Goal: Information Seeking & Learning: Learn about a topic

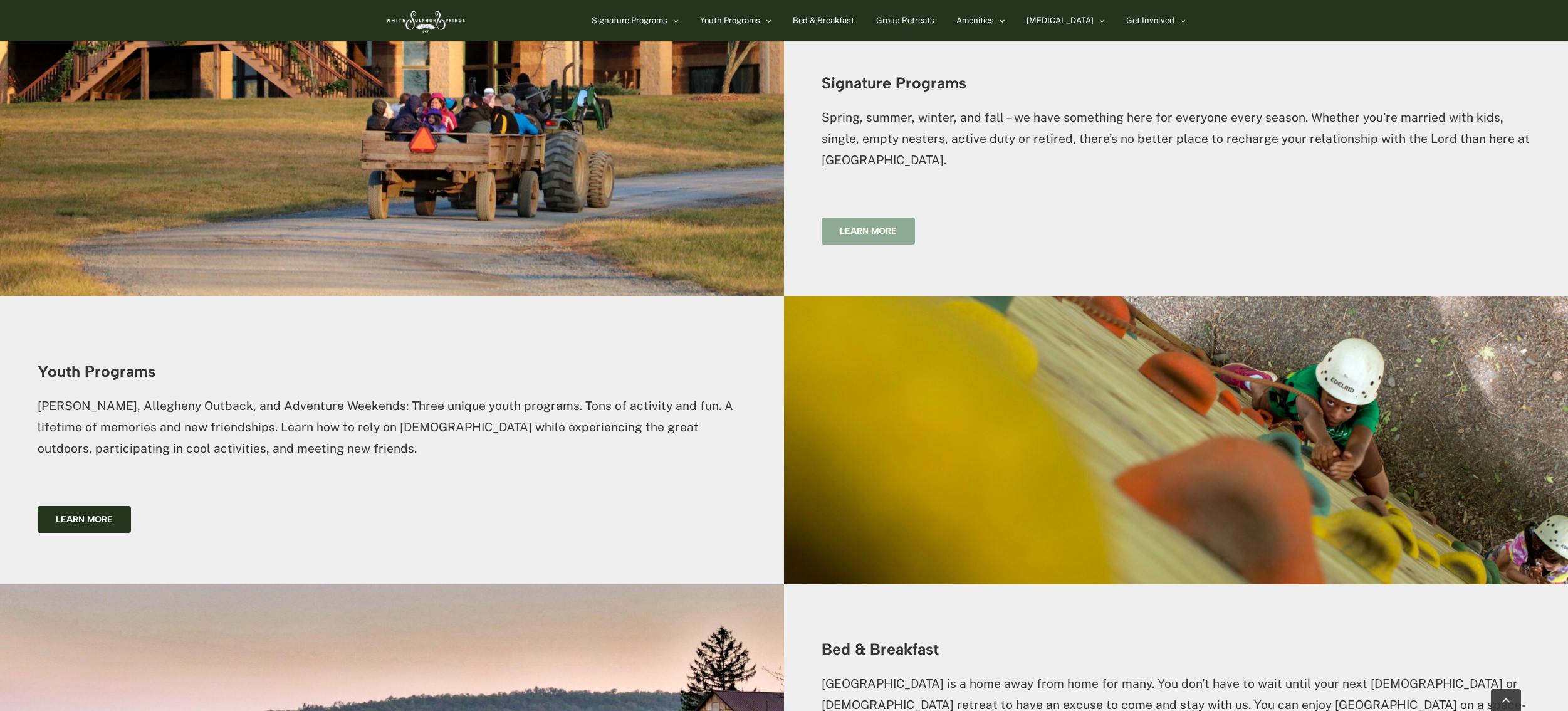
scroll to position [1619, 0]
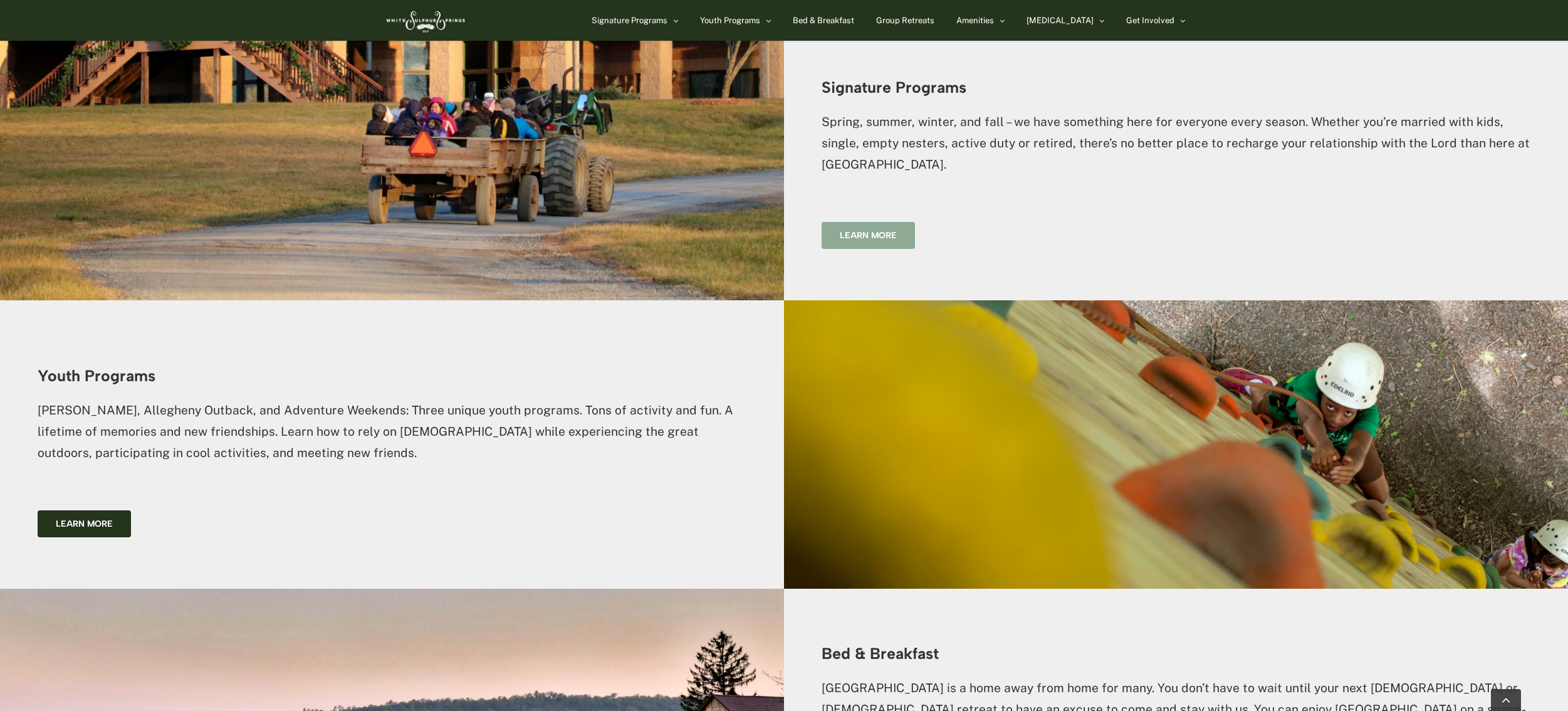
click at [844, 230] on span "Learn more" at bounding box center [868, 235] width 57 height 10
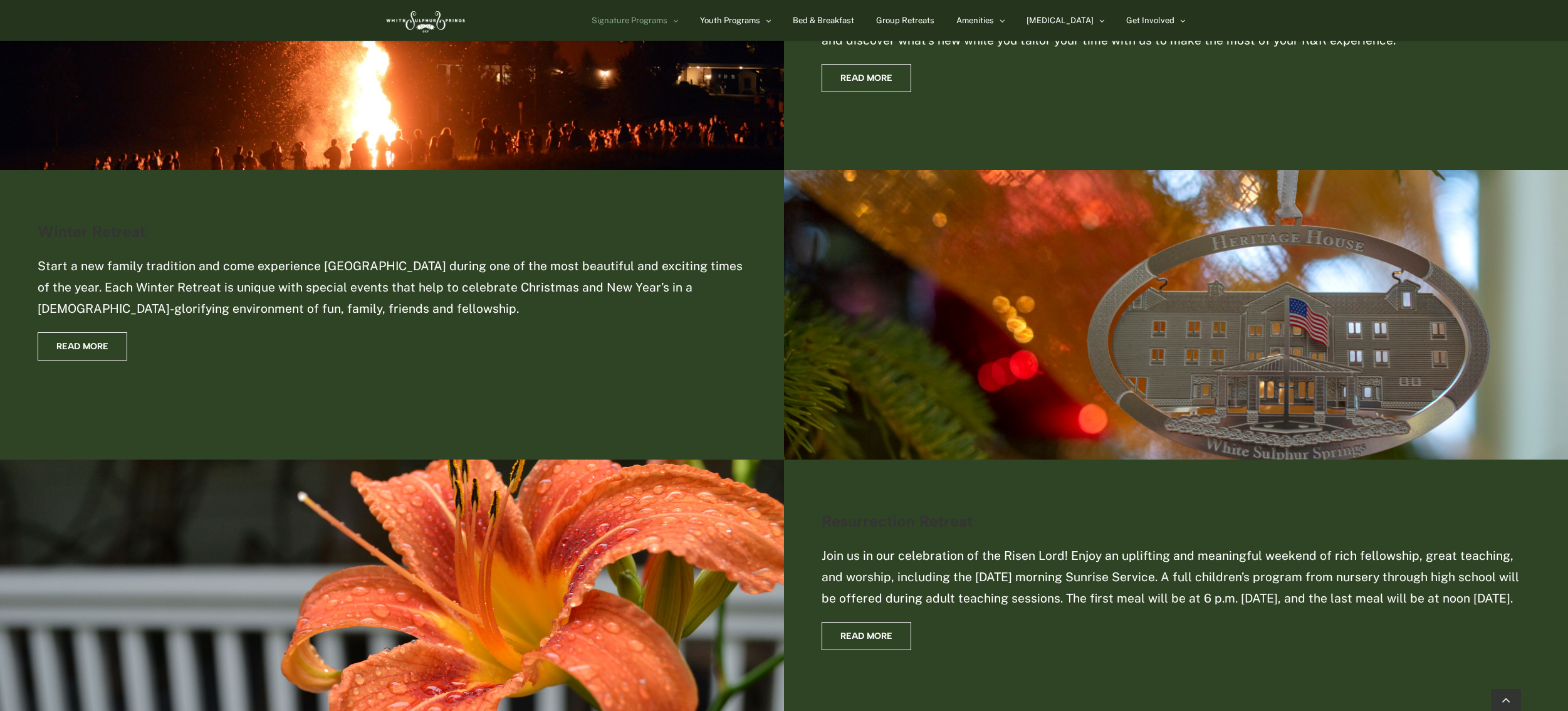
scroll to position [885, 0]
click at [74, 340] on span "Read More" at bounding box center [82, 345] width 52 height 10
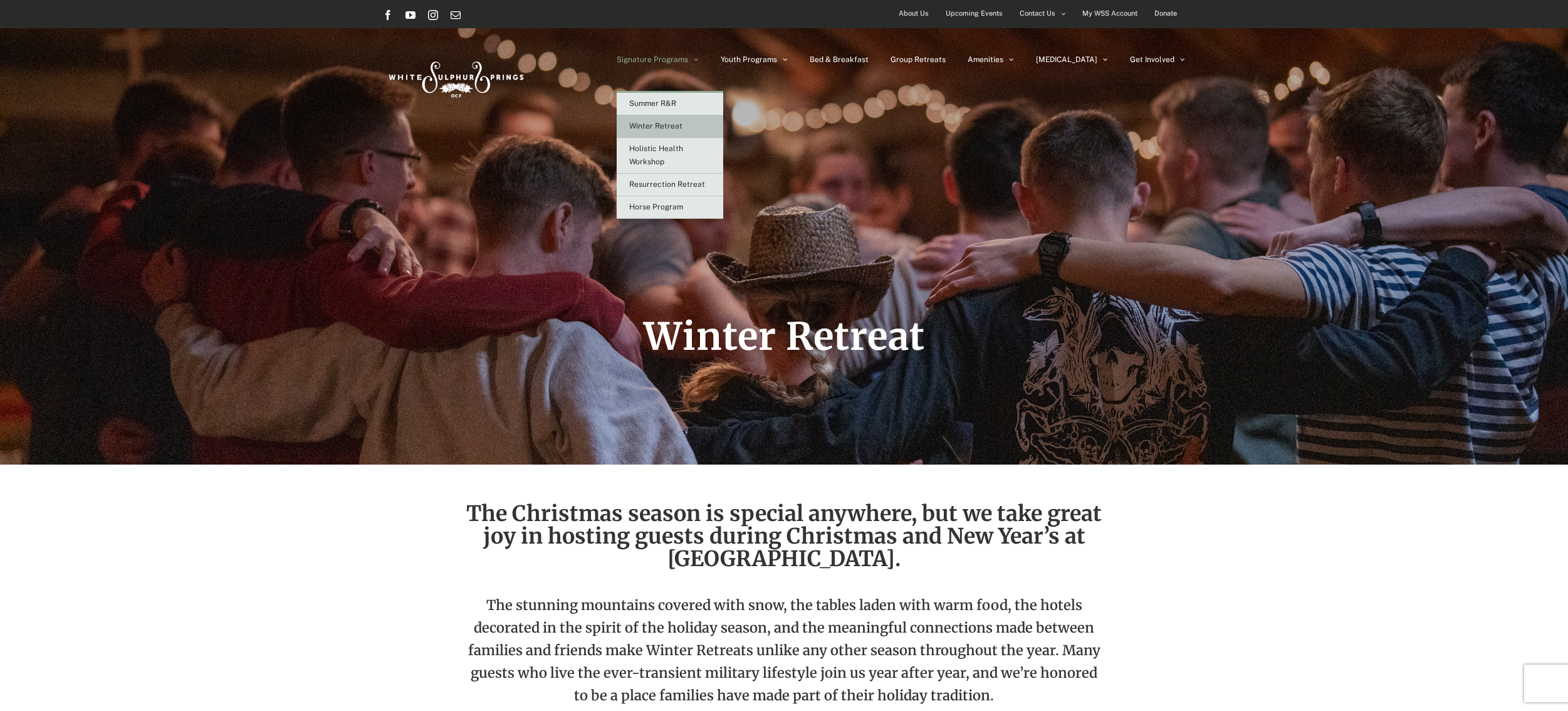
click at [683, 125] on span "Winter Retreat" at bounding box center [656, 126] width 53 height 9
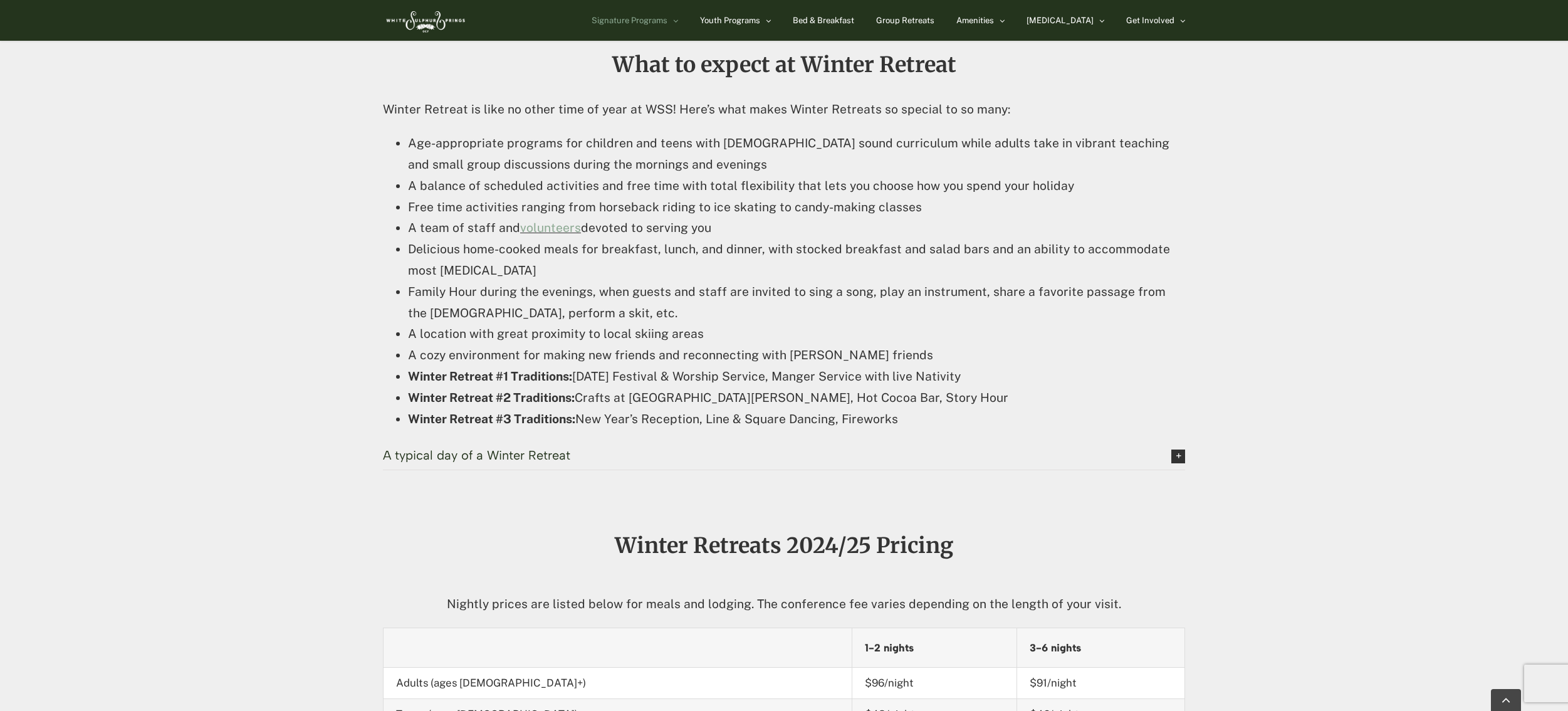
scroll to position [765, 0]
click at [1169, 445] on link "A typical day of a Winter Retreat" at bounding box center [784, 457] width 802 height 27
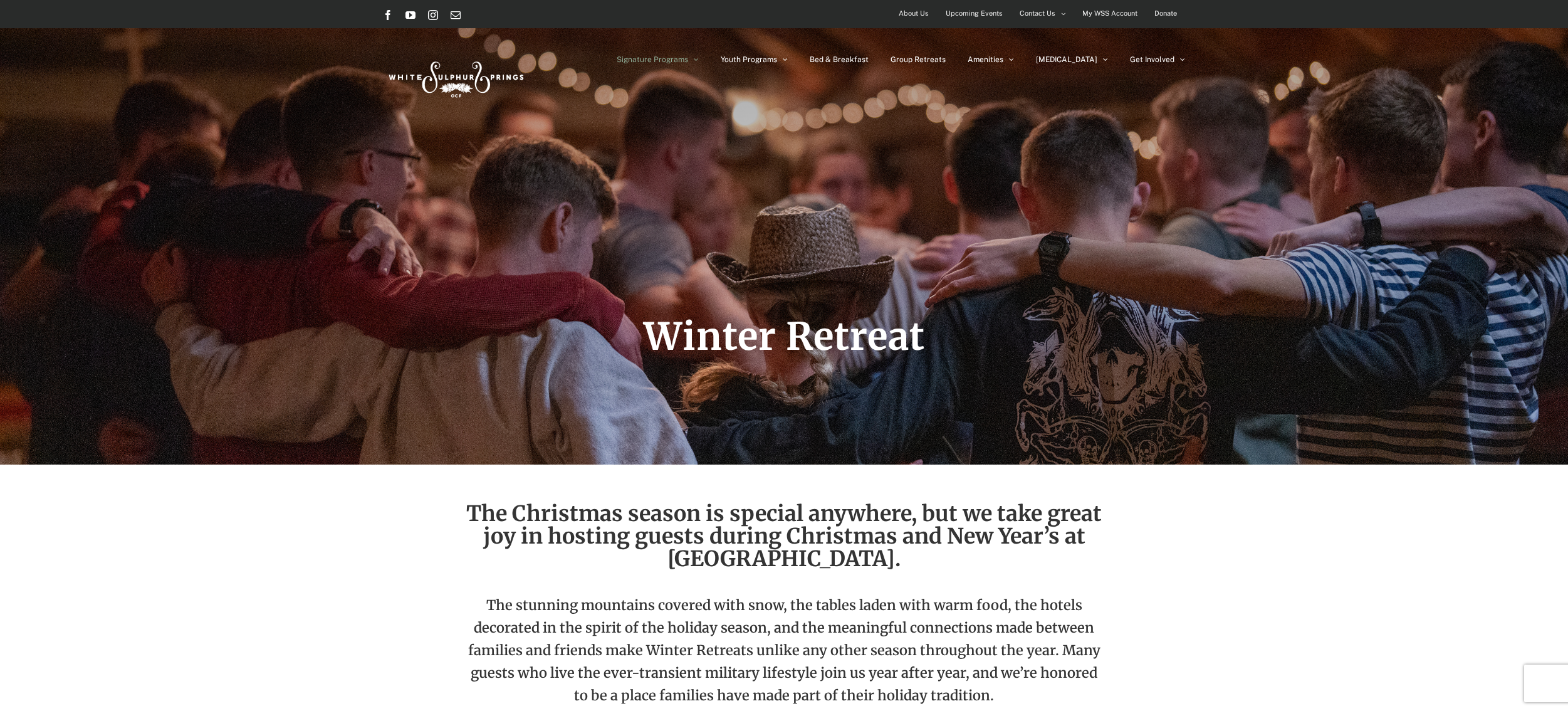
scroll to position [0, 0]
